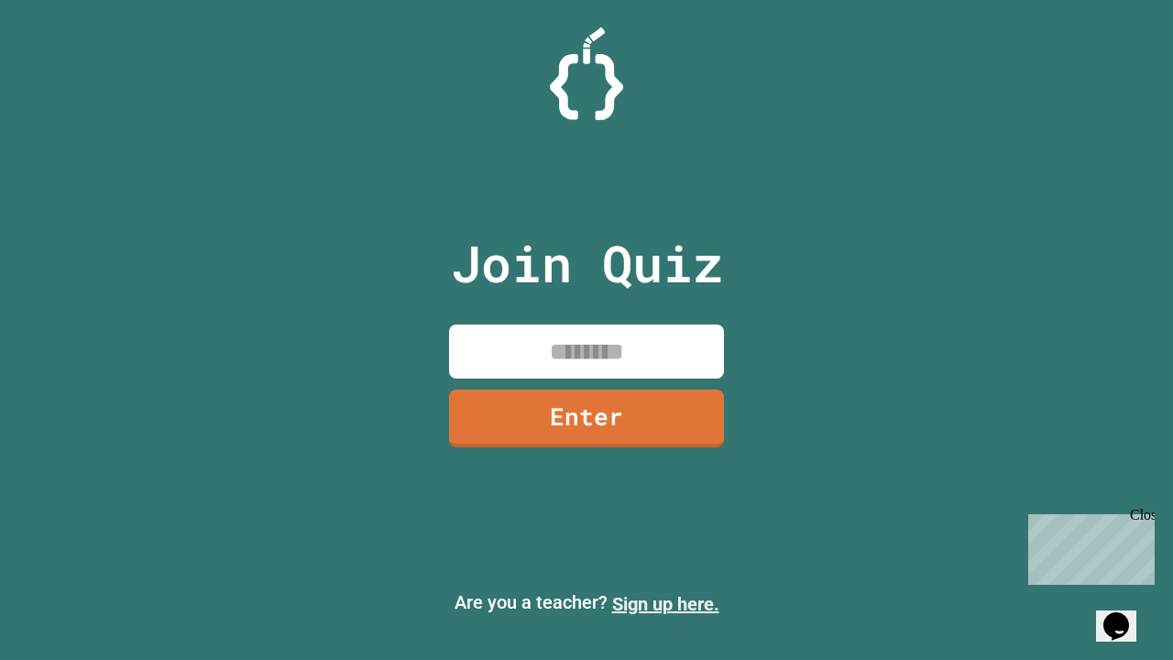
click at [665, 604] on link "Sign up here." at bounding box center [665, 604] width 107 height 22
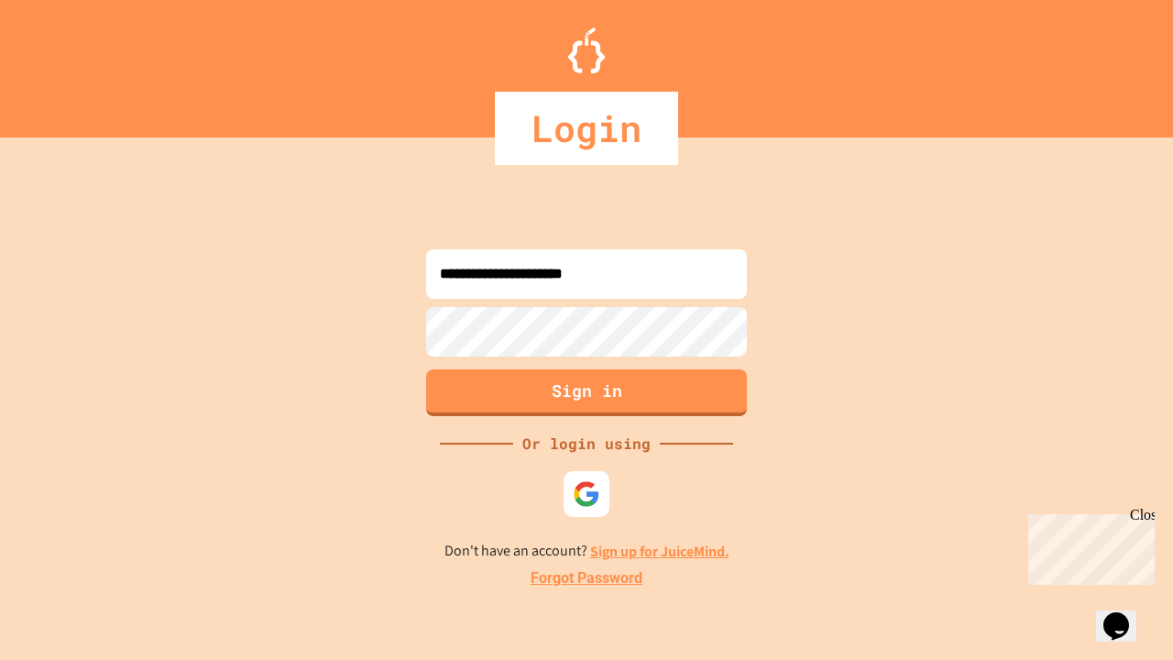
type input "**********"
